Goal: Navigation & Orientation: Find specific page/section

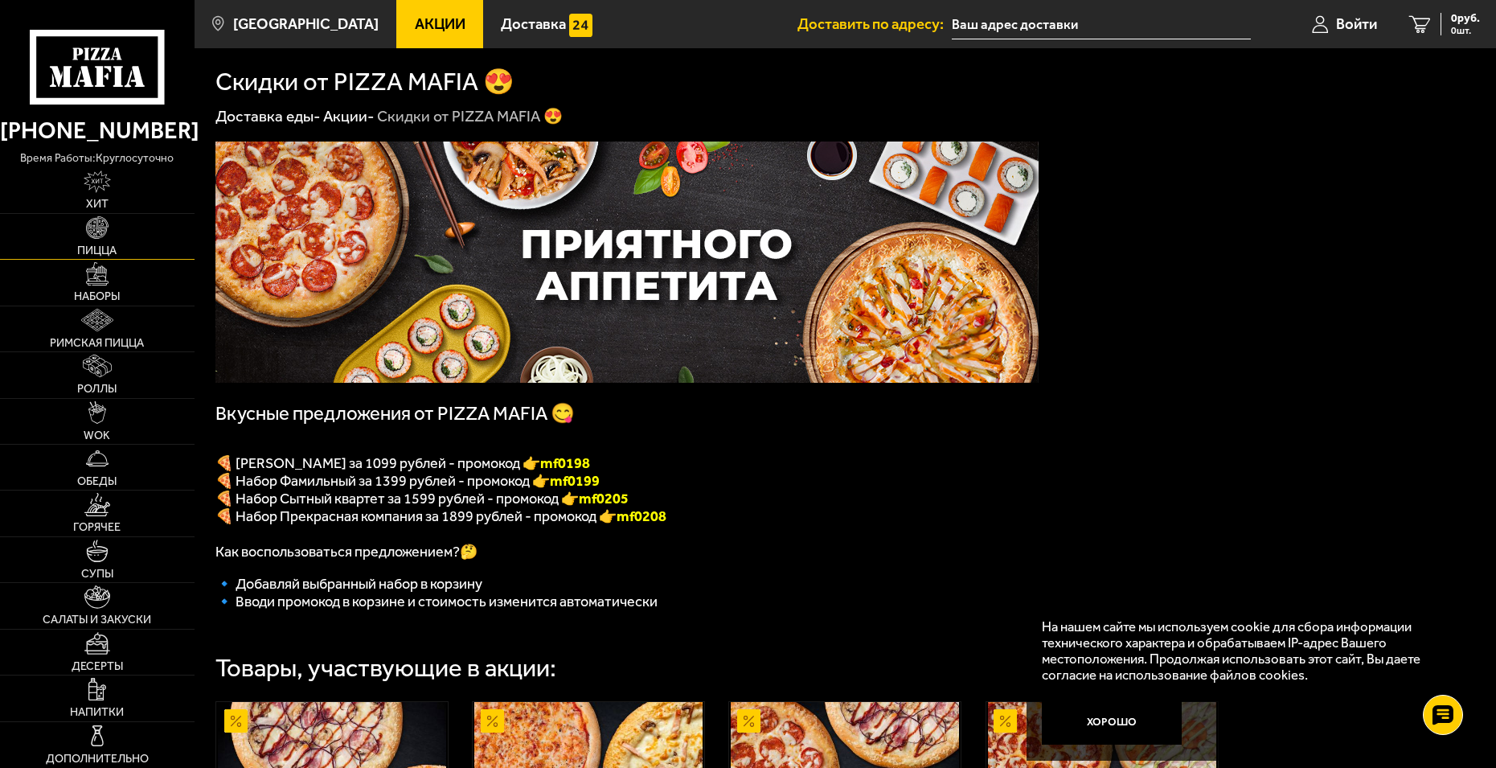
click at [104, 245] on span "Пицца" at bounding box center [96, 250] width 39 height 11
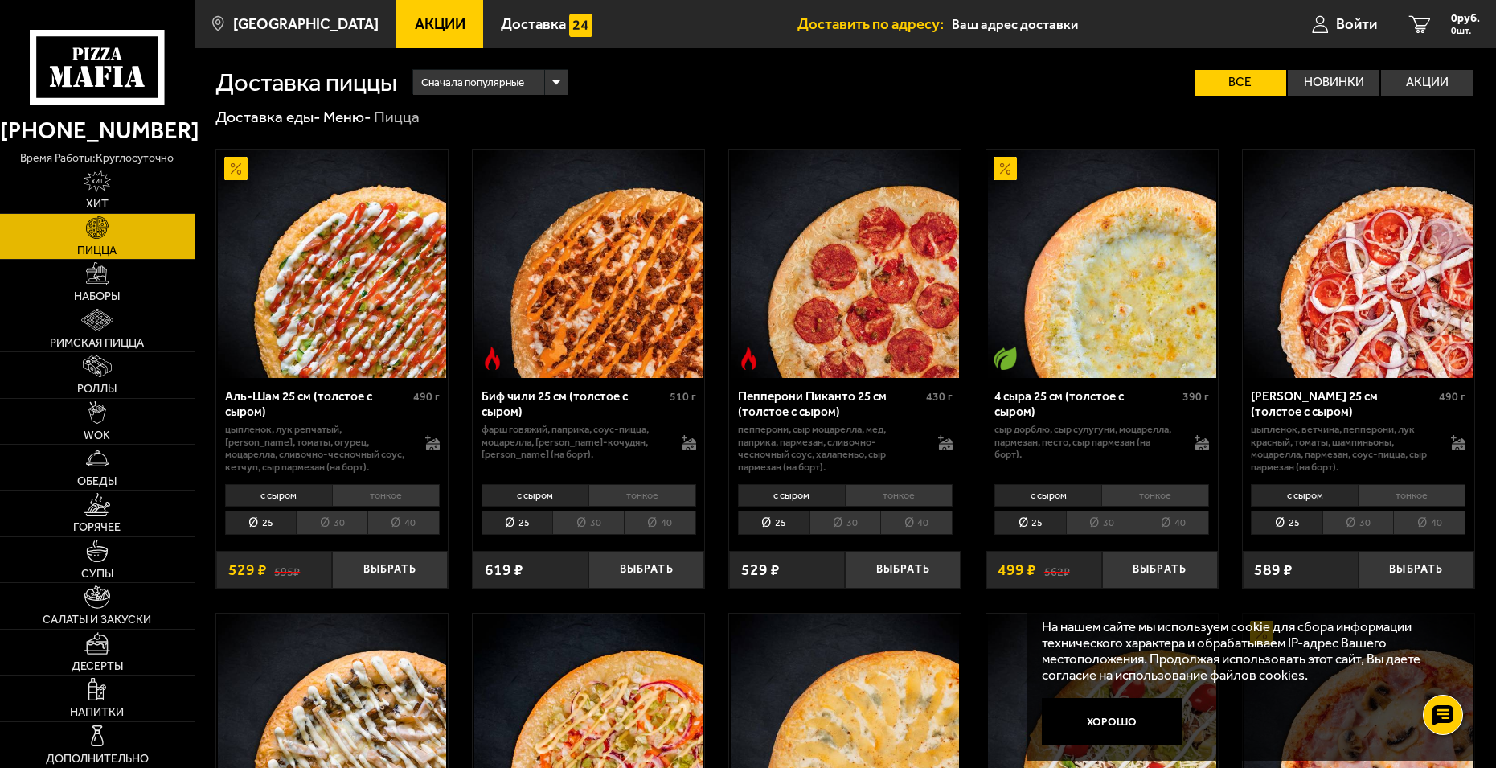
click at [88, 286] on link "Наборы" at bounding box center [97, 282] width 195 height 45
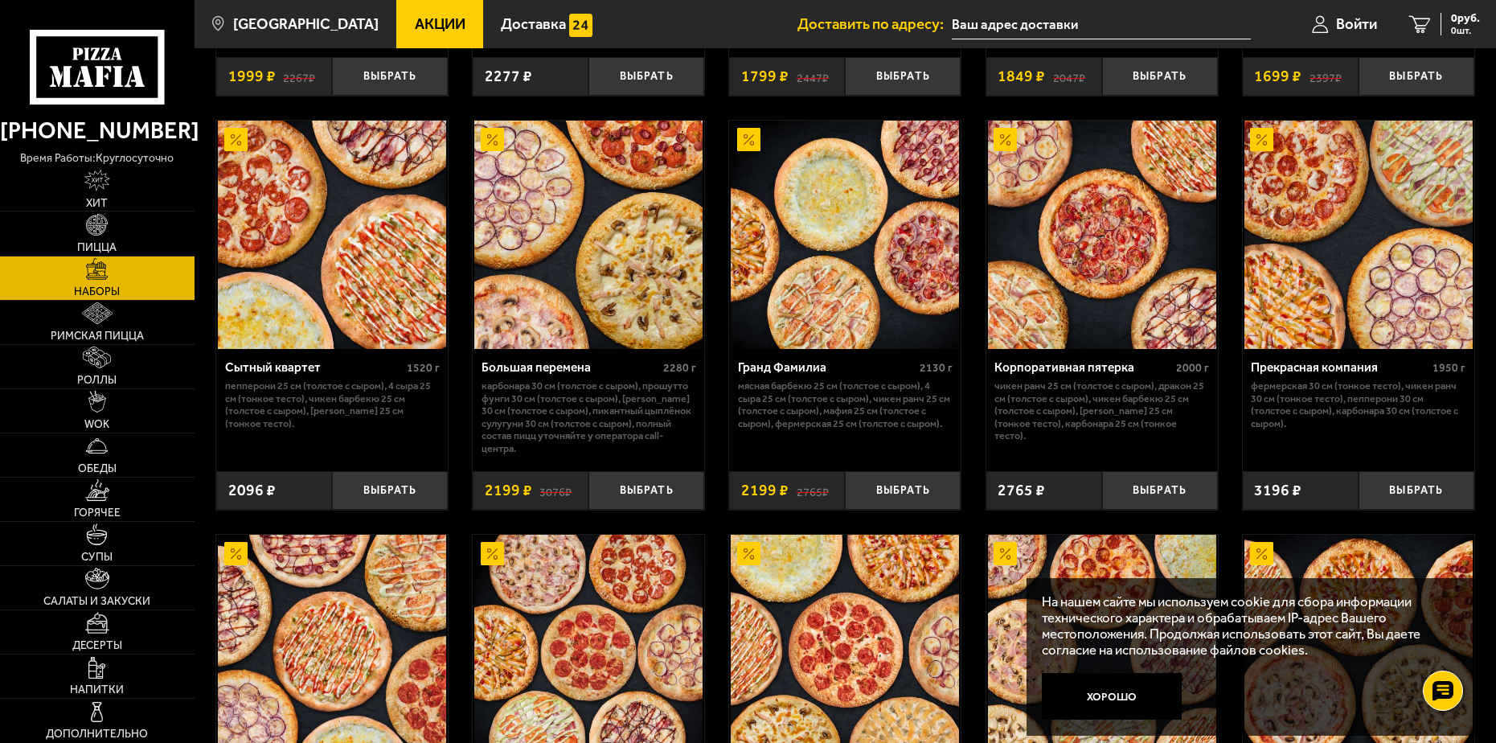
scroll to position [1612, 0]
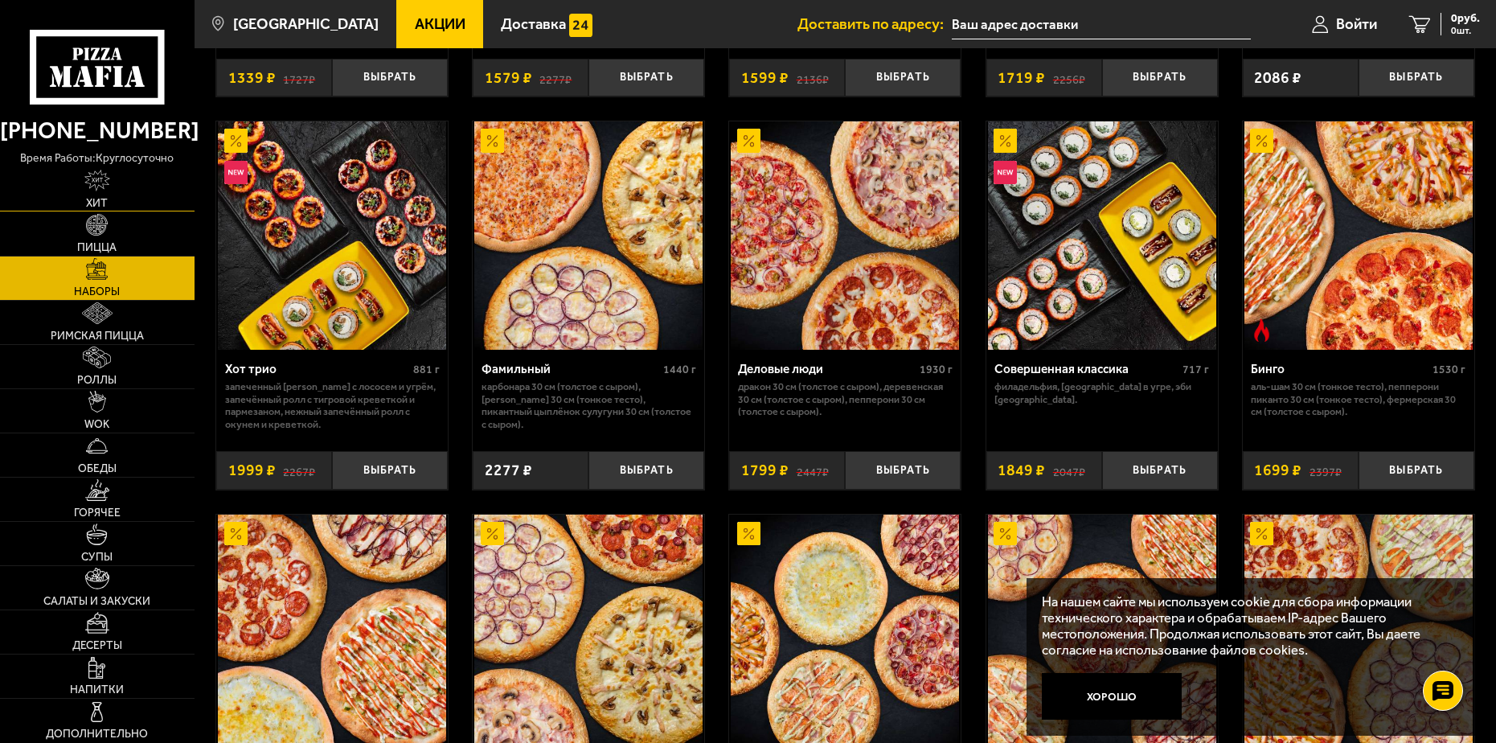
click at [116, 183] on link "Хит" at bounding box center [97, 188] width 195 height 43
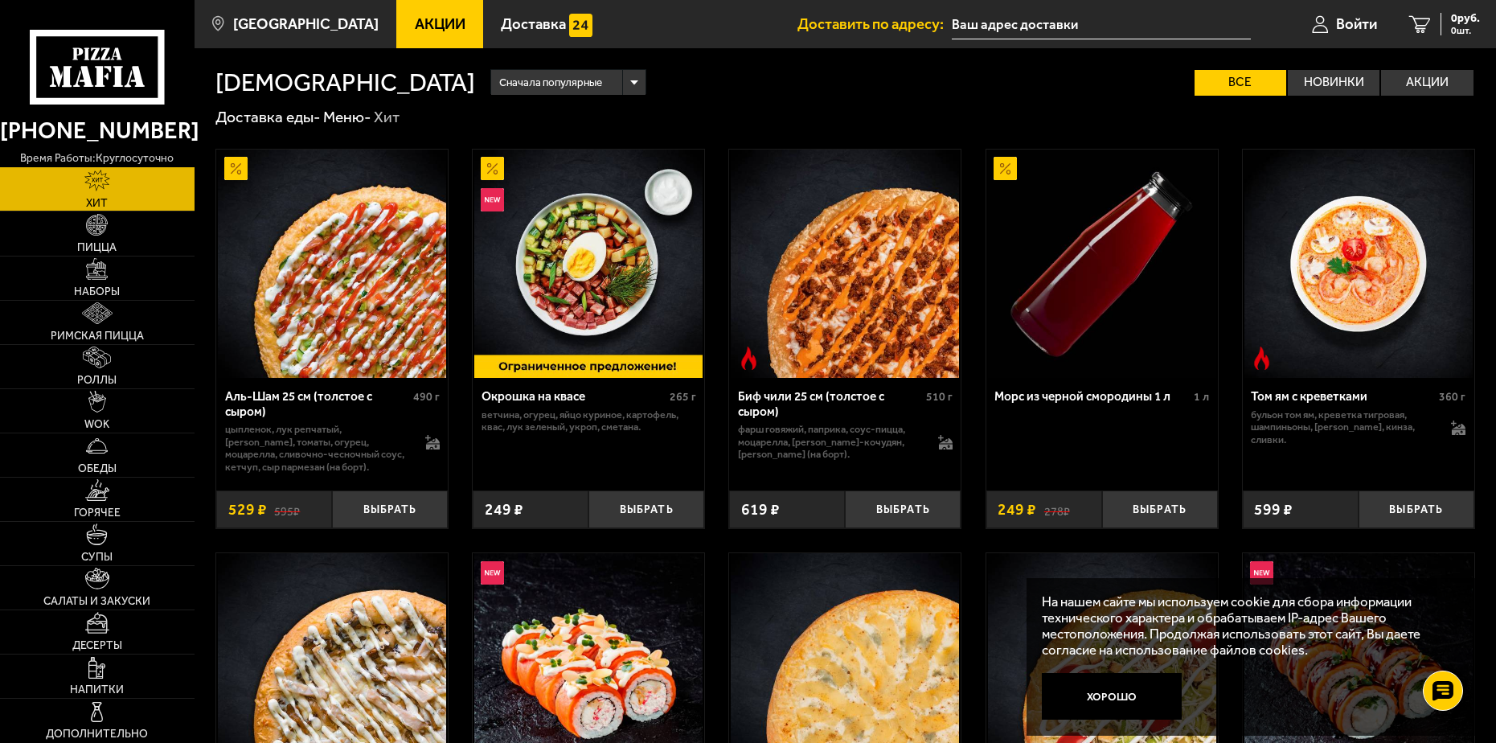
click at [94, 73] on icon at bounding box center [97, 67] width 134 height 75
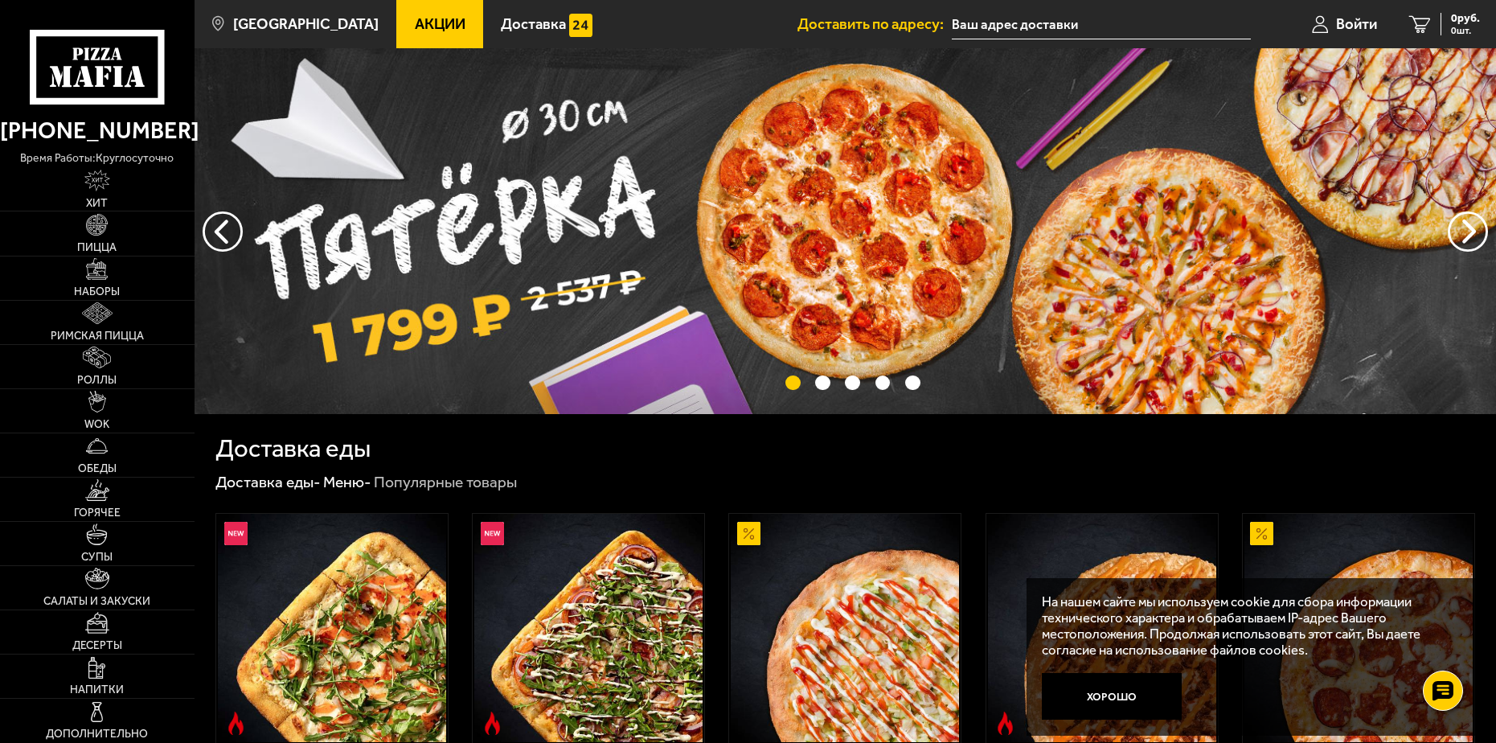
click at [415, 19] on span "Акции" at bounding box center [440, 24] width 51 height 15
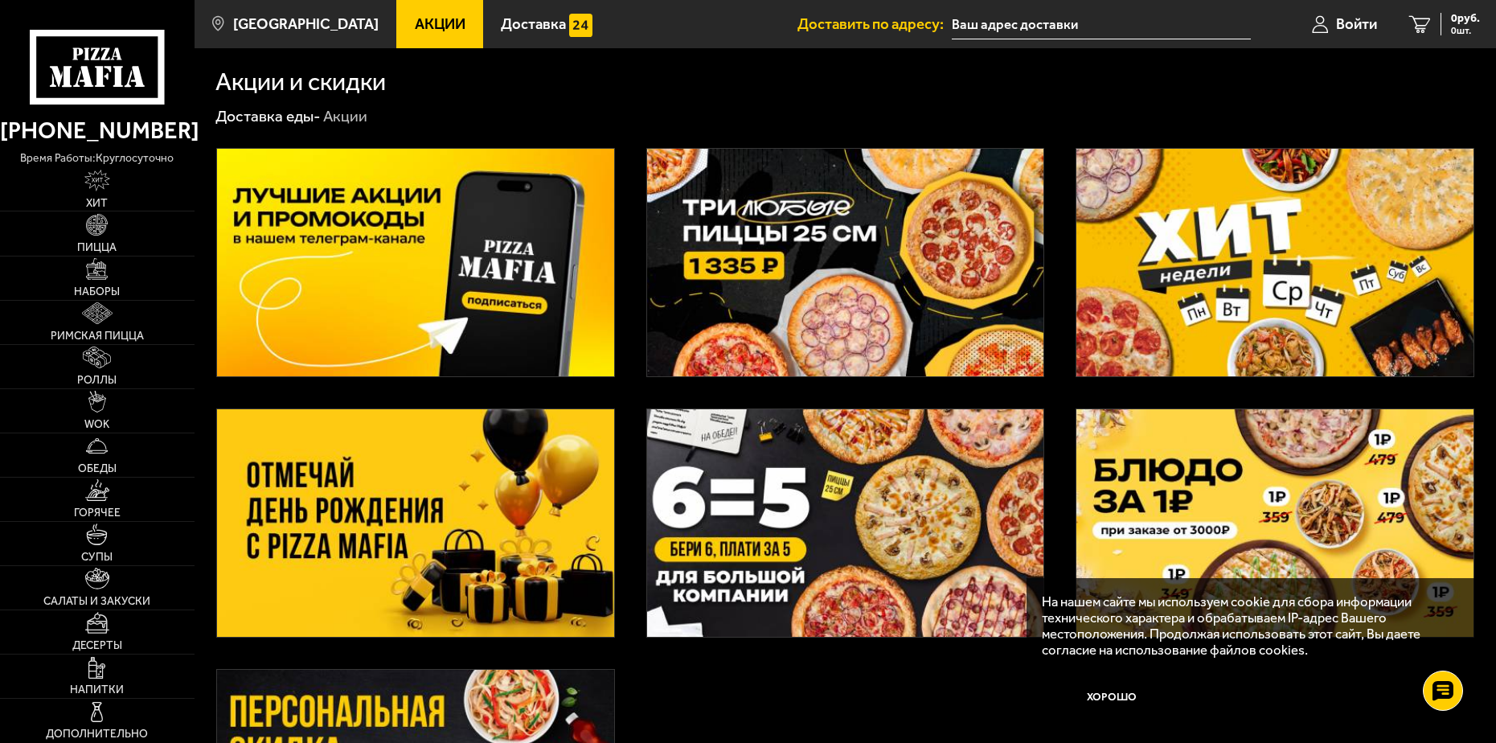
click at [476, 256] on img at bounding box center [415, 262] width 397 height 227
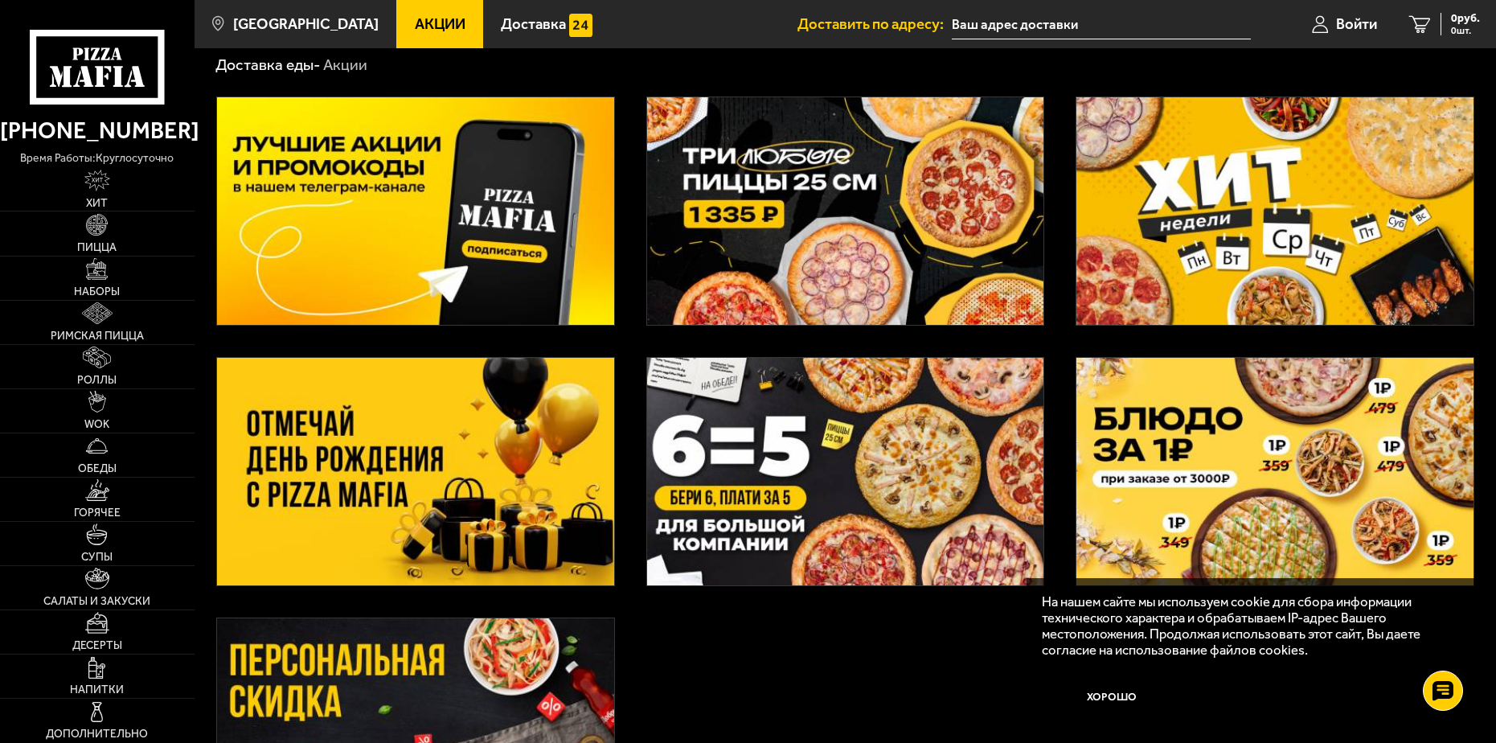
scroll to position [80, 0]
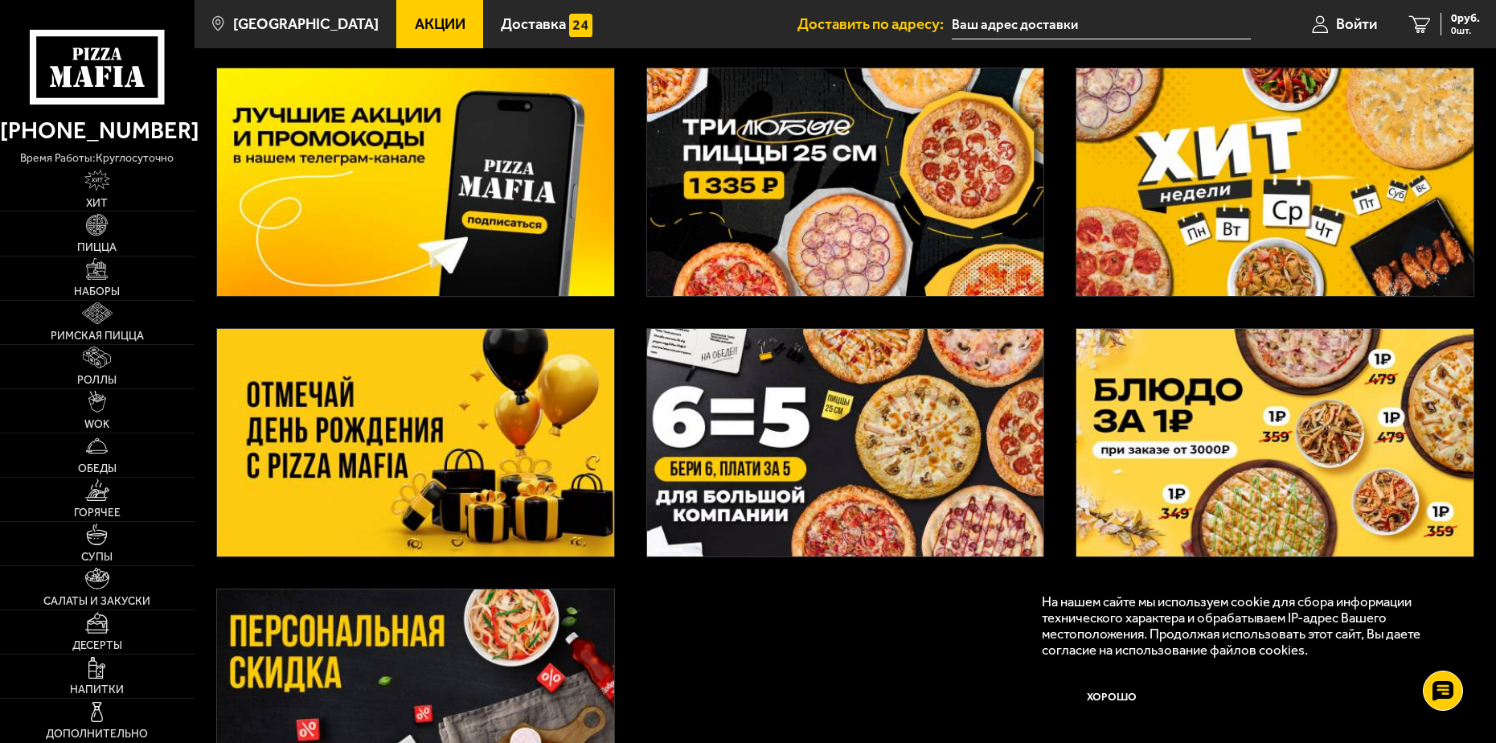
click at [481, 475] on img at bounding box center [415, 442] width 397 height 227
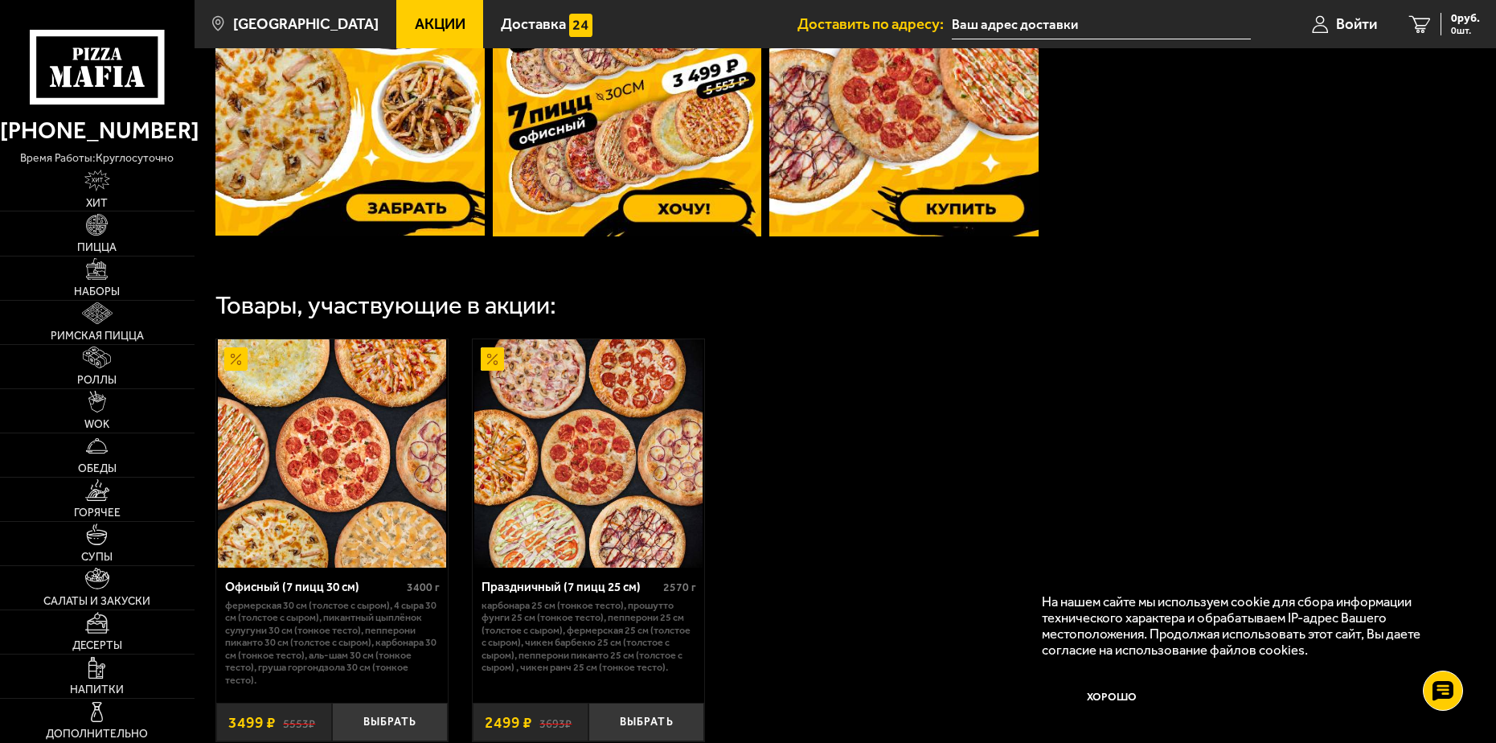
scroll to position [723, 0]
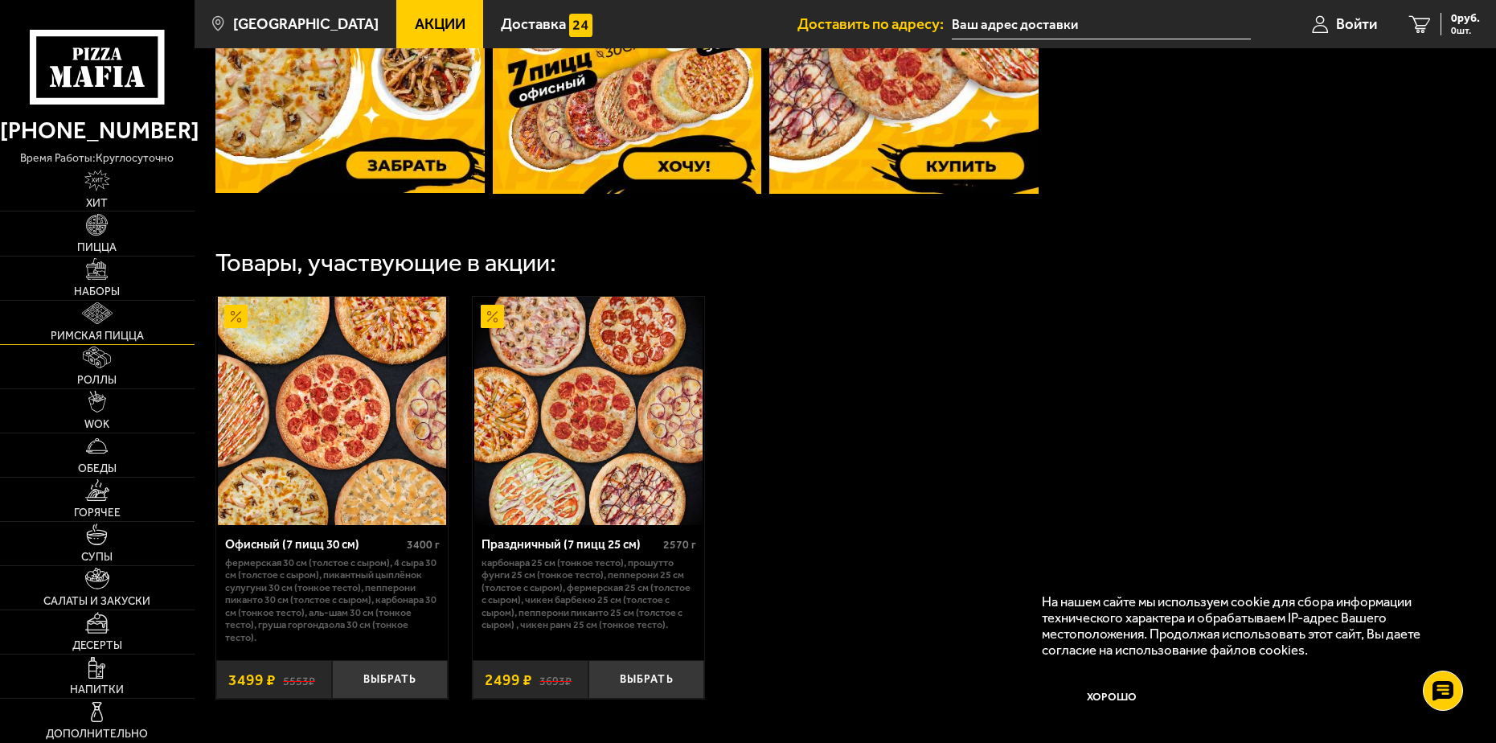
click at [90, 315] on img at bounding box center [97, 313] width 31 height 22
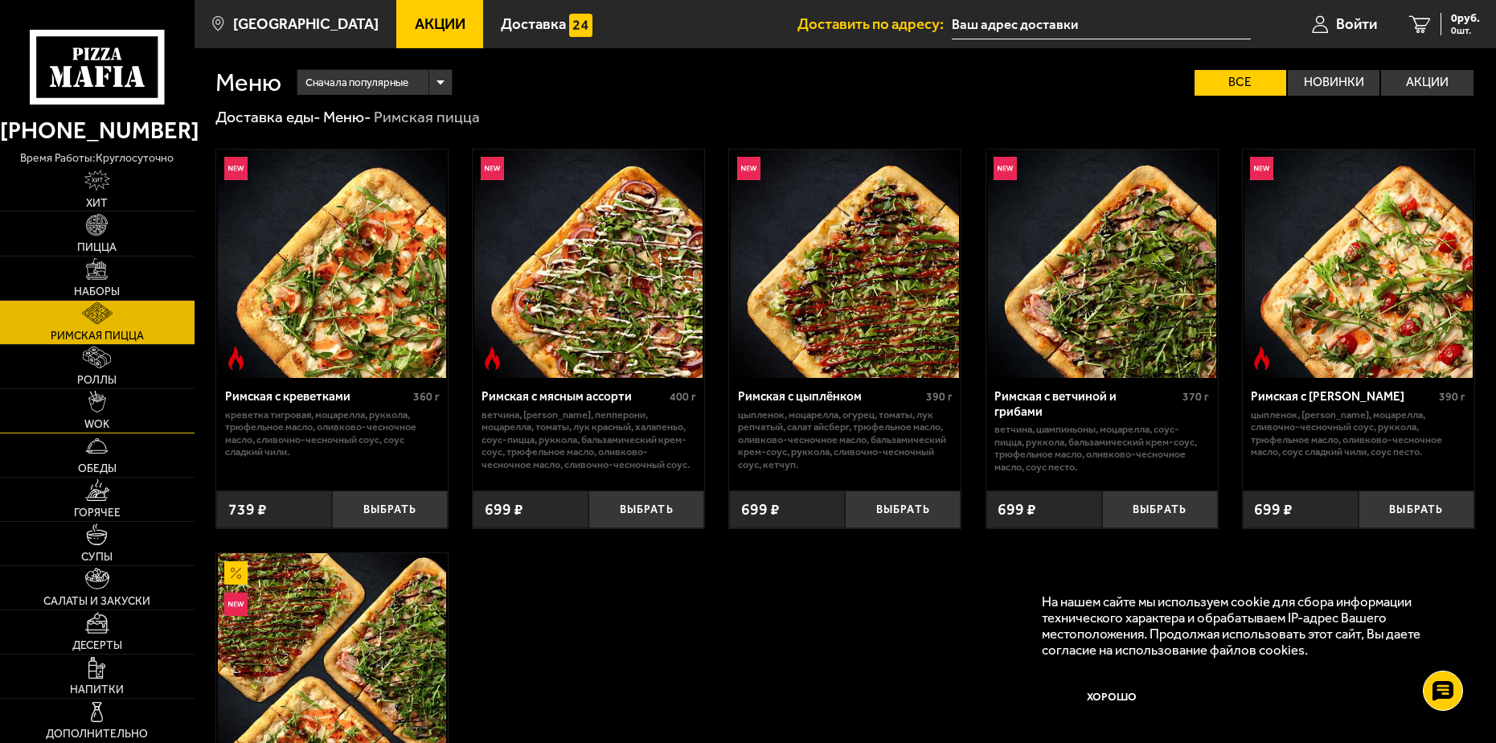
click at [107, 391] on link "WOK" at bounding box center [97, 410] width 195 height 43
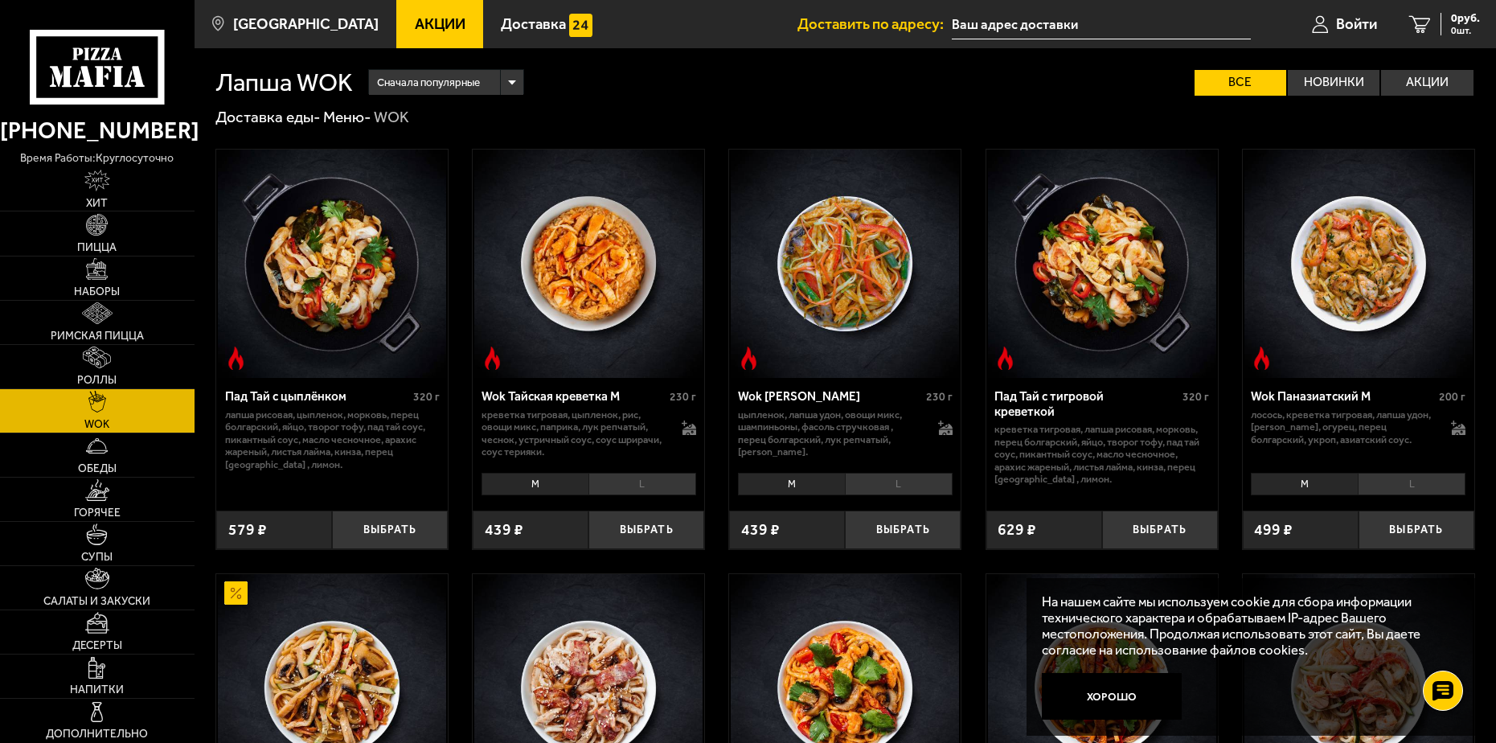
click at [113, 87] on icon at bounding box center [97, 67] width 134 height 75
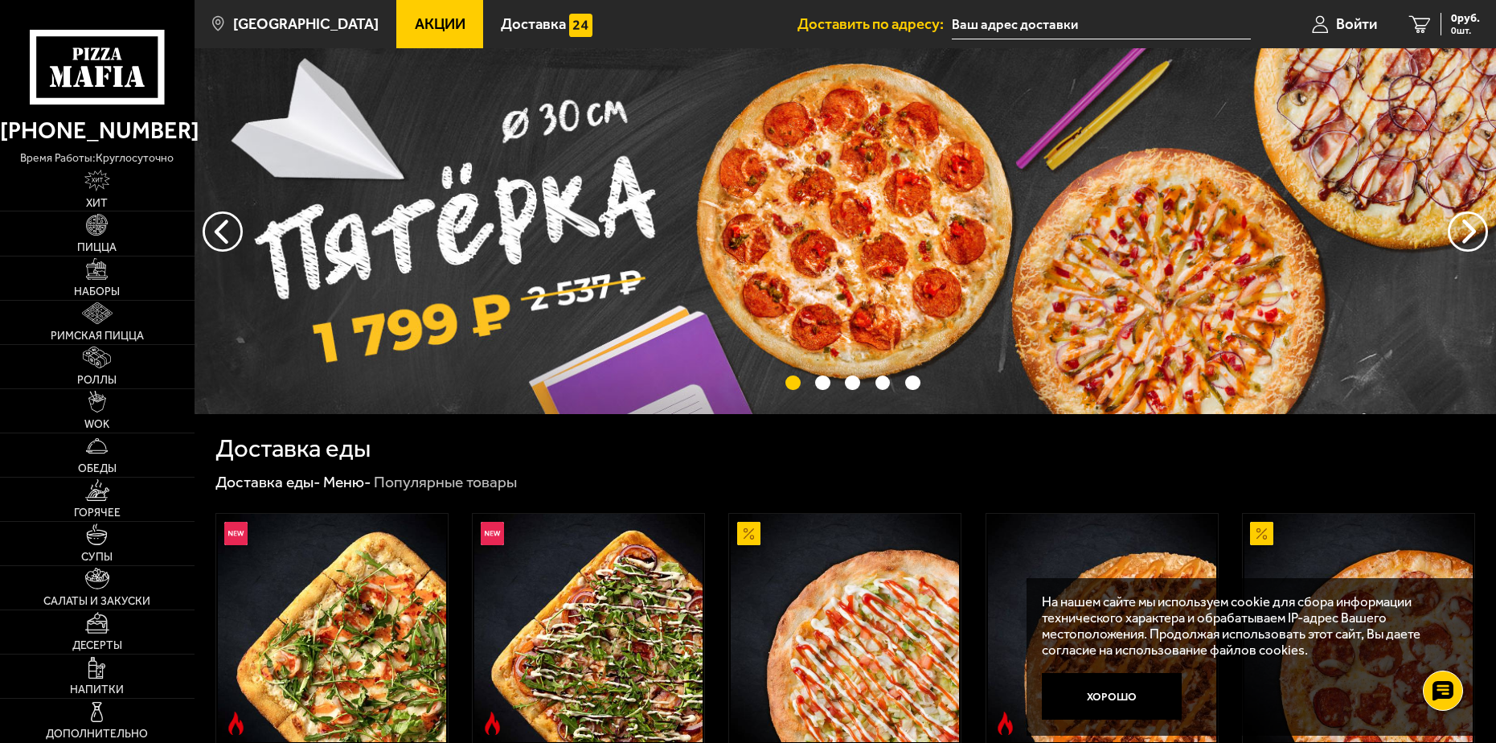
click at [415, 20] on span "Акции" at bounding box center [440, 24] width 51 height 15
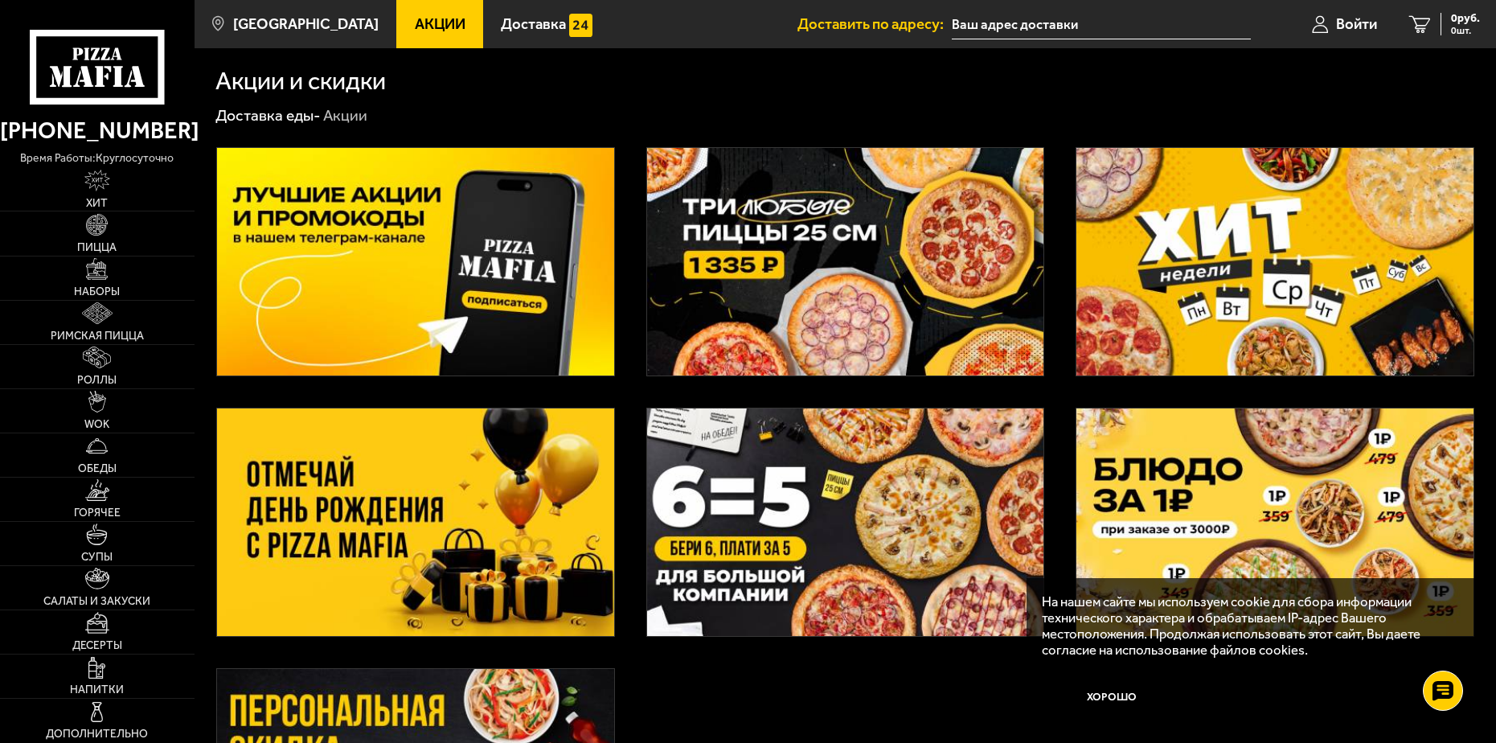
scroll to position [80, 0]
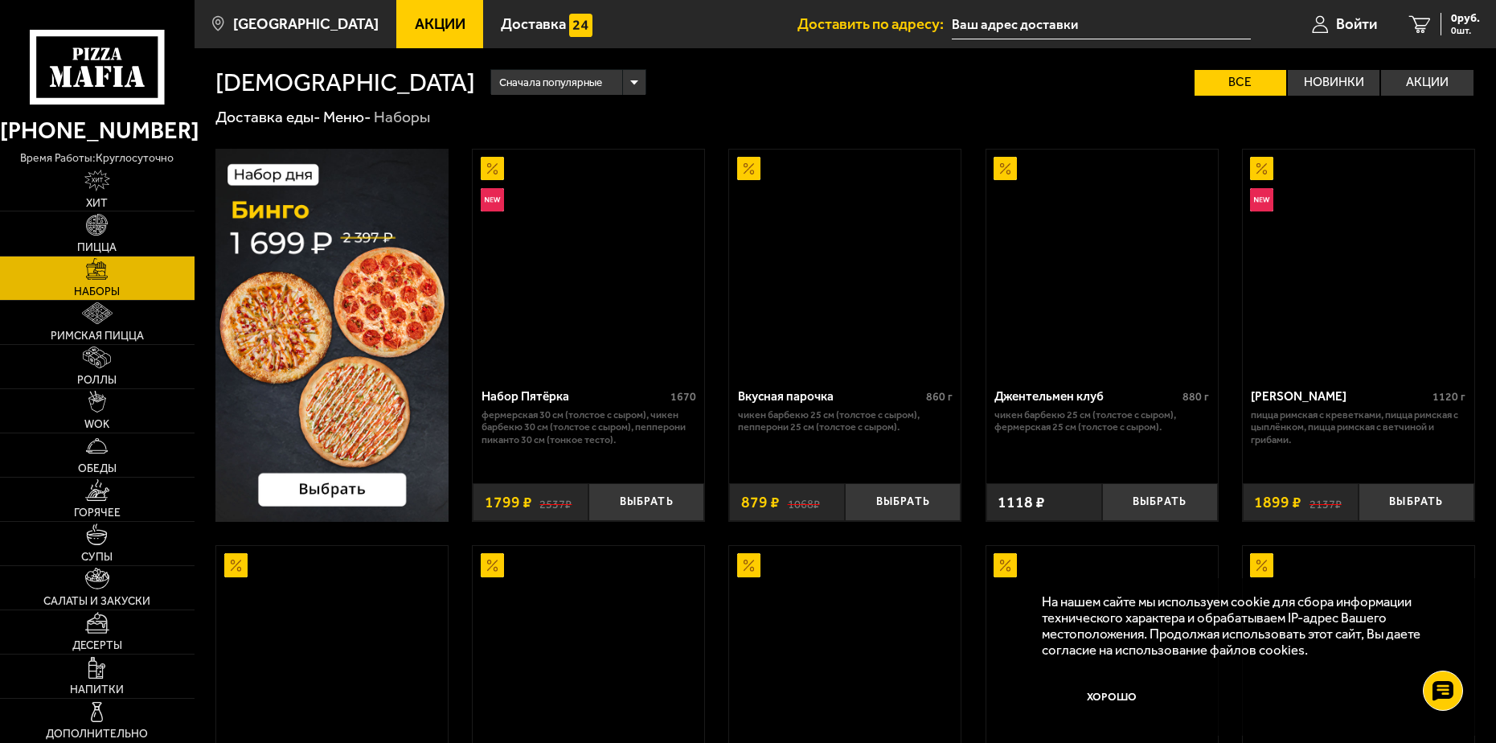
scroll to position [1612, 0]
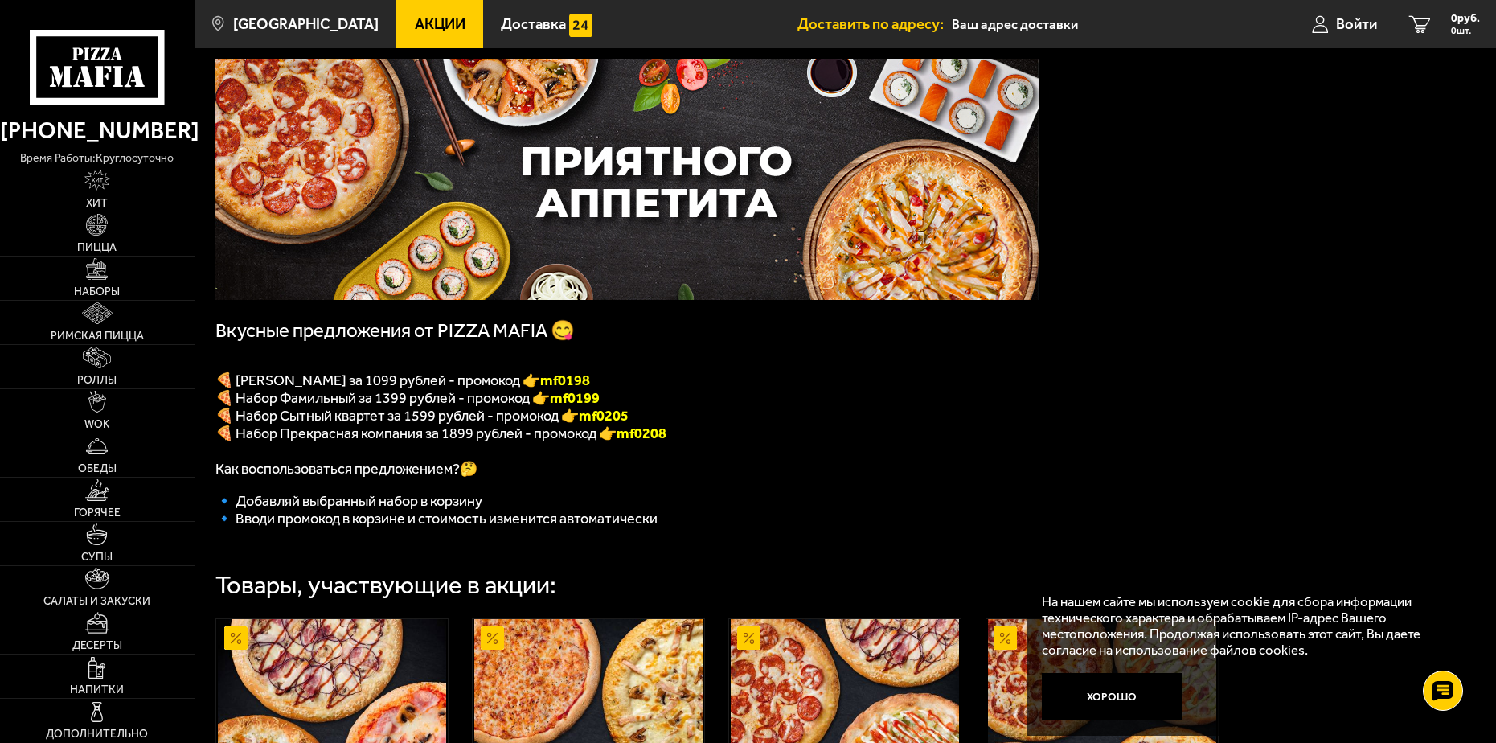
scroll to position [161, 0]
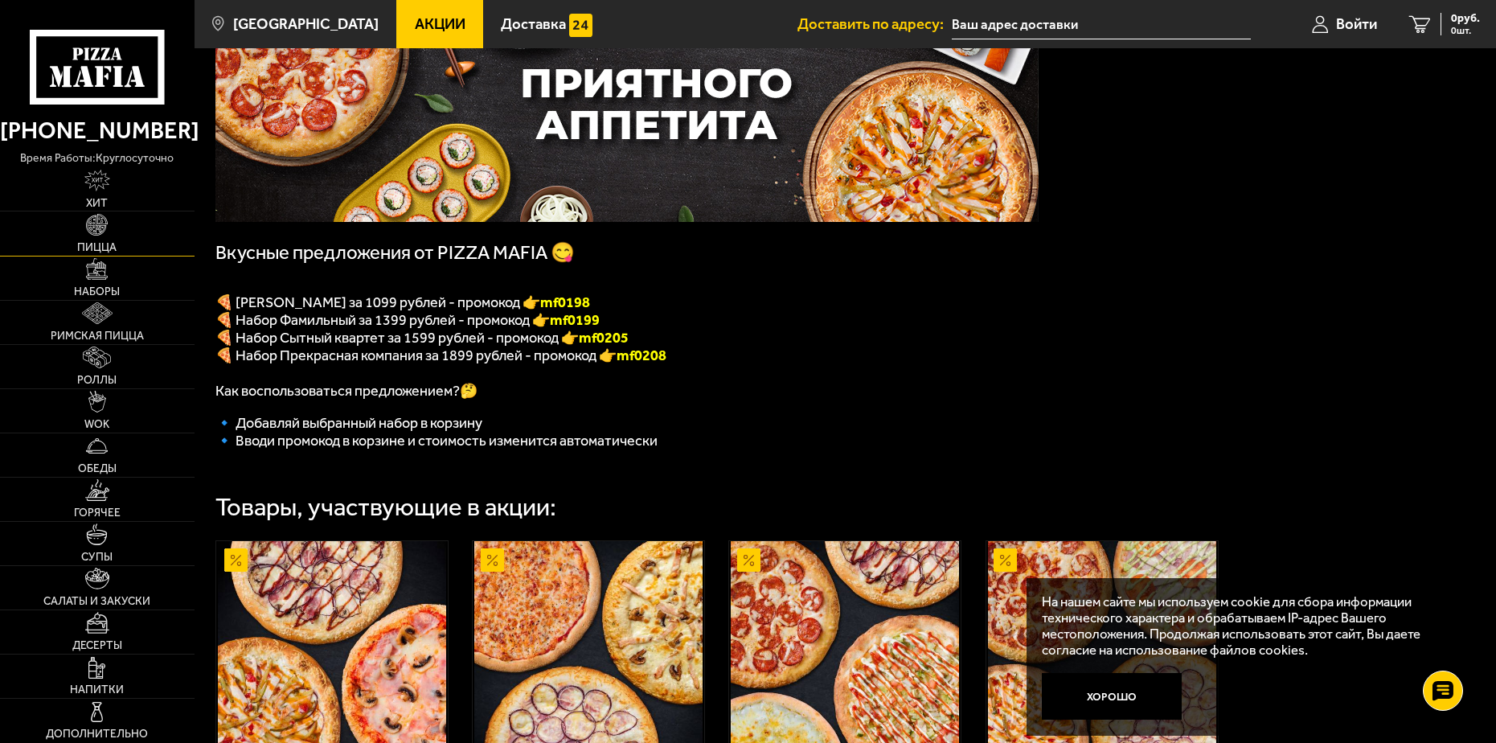
click at [112, 246] on span "Пицца" at bounding box center [96, 247] width 39 height 11
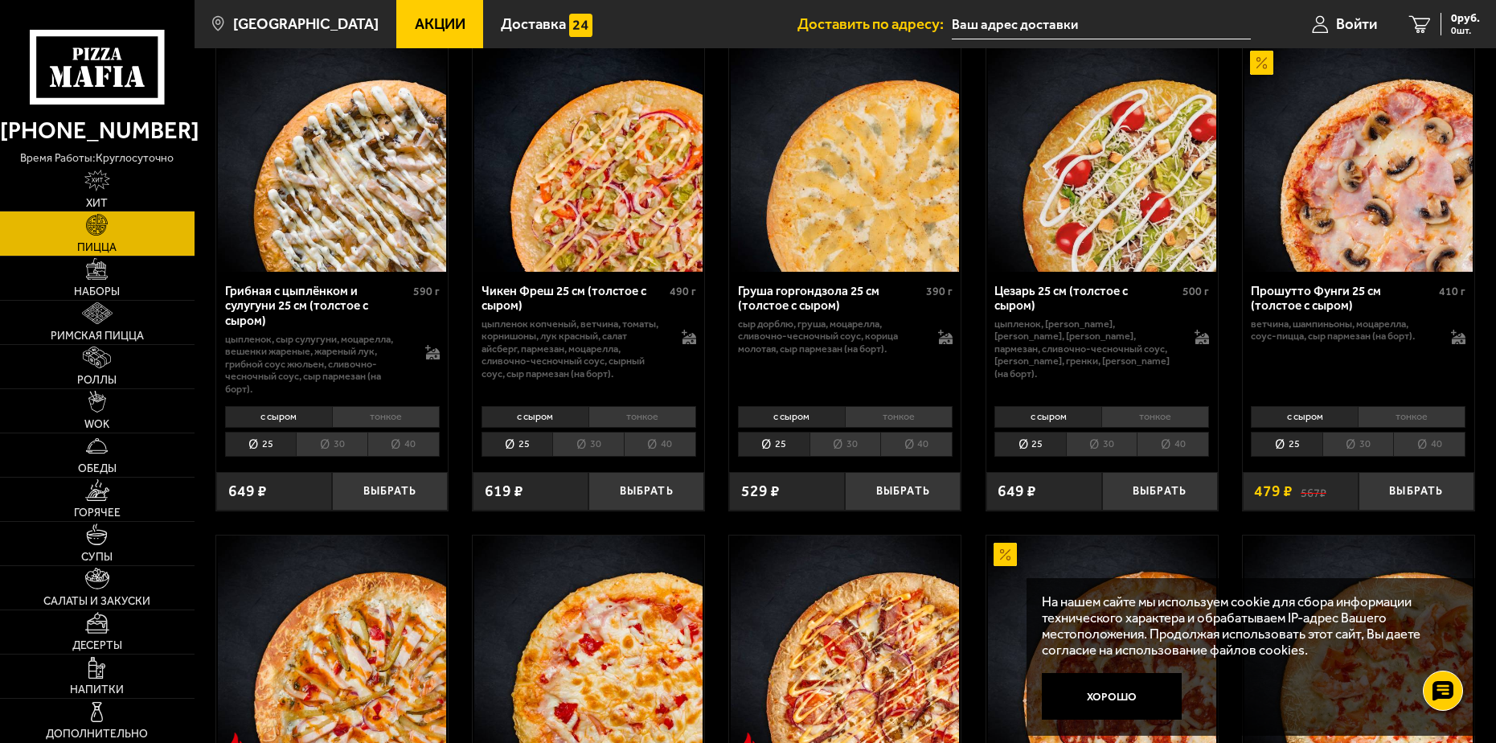
scroll to position [723, 0]
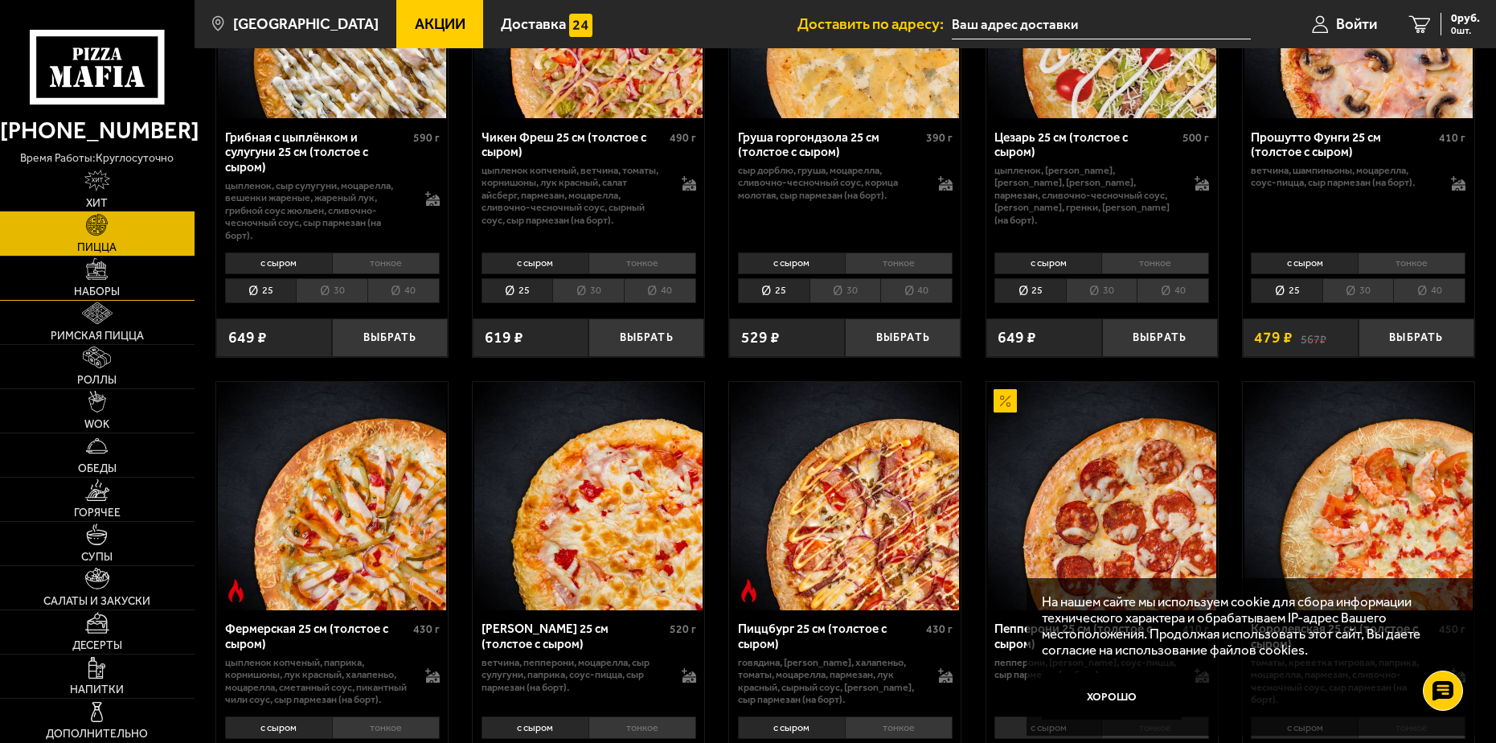
click at [111, 292] on span "Наборы" at bounding box center [97, 291] width 46 height 11
